Goal: Task Accomplishment & Management: Use online tool/utility

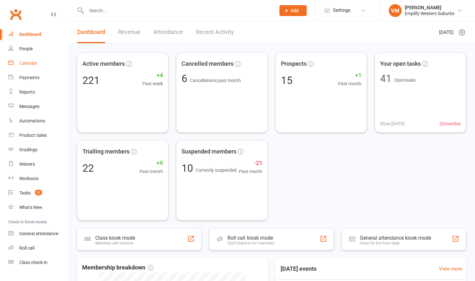
click at [25, 59] on link "Calendar" at bounding box center [37, 63] width 59 height 14
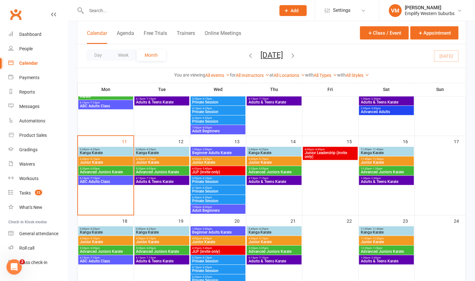
click at [103, 151] on span "Kanga Karate" at bounding box center [106, 153] width 52 height 4
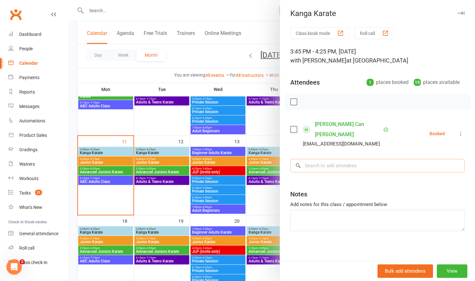
click at [332, 159] on input "search" at bounding box center [377, 165] width 174 height 13
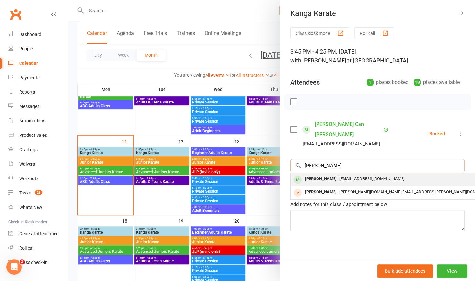
type input "winston"
click at [331, 174] on div "Winston Jamieson" at bounding box center [320, 178] width 37 height 9
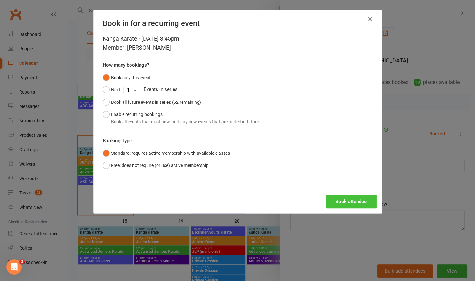
click at [332, 201] on button "Book attendee" at bounding box center [351, 201] width 51 height 13
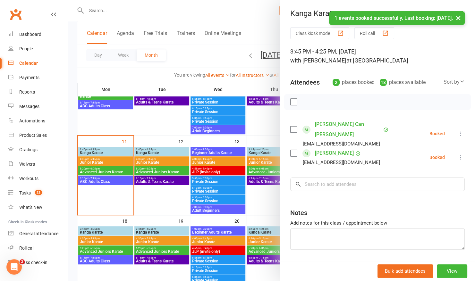
click at [292, 103] on label at bounding box center [293, 102] width 6 height 6
click at [461, 18] on body "Prospect Member Non-attending contact Class / event Appointment Grading event T…" at bounding box center [237, 152] width 475 height 589
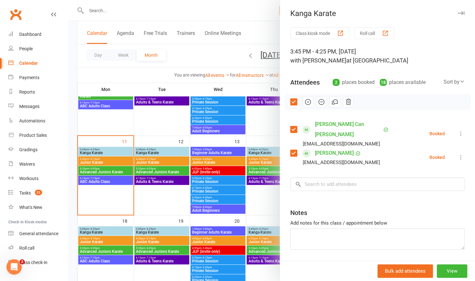
click at [372, 31] on button "Roll call" at bounding box center [374, 33] width 40 height 12
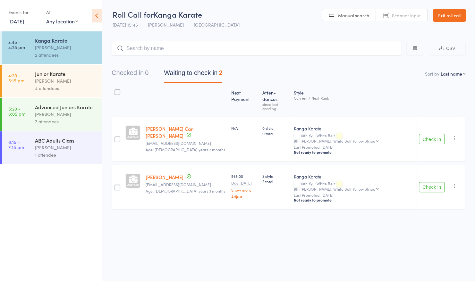
click at [434, 134] on button "Check in" at bounding box center [432, 139] width 26 height 10
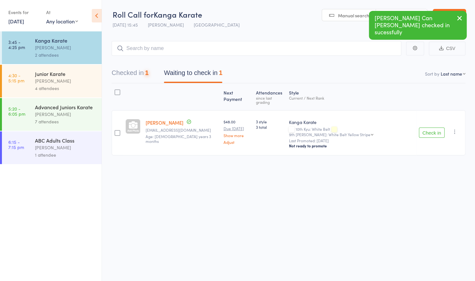
click at [434, 128] on button "Check in" at bounding box center [432, 133] width 26 height 10
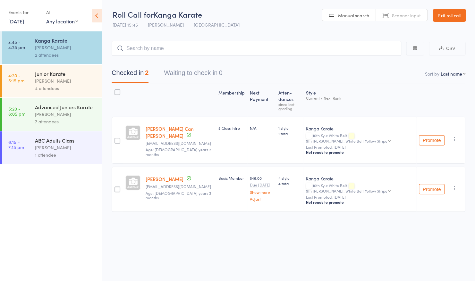
click at [258, 204] on div "Membership Next Payment Atten­dances since last grading Style Current / Next Ra…" at bounding box center [289, 161] width 354 height 157
click at [461, 13] on link "Exit roll call" at bounding box center [449, 15] width 33 height 13
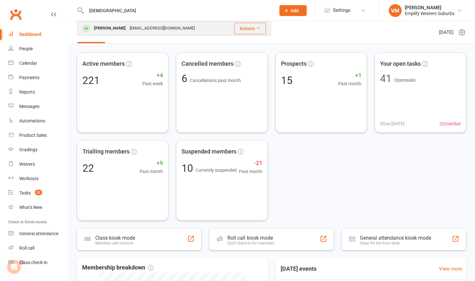
type input "zeno"
click at [132, 28] on div "peterbrackenridge@me.com" at bounding box center [162, 28] width 69 height 9
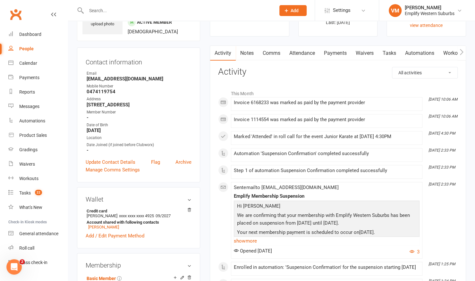
scroll to position [41, 0]
